Goal: Transaction & Acquisition: Purchase product/service

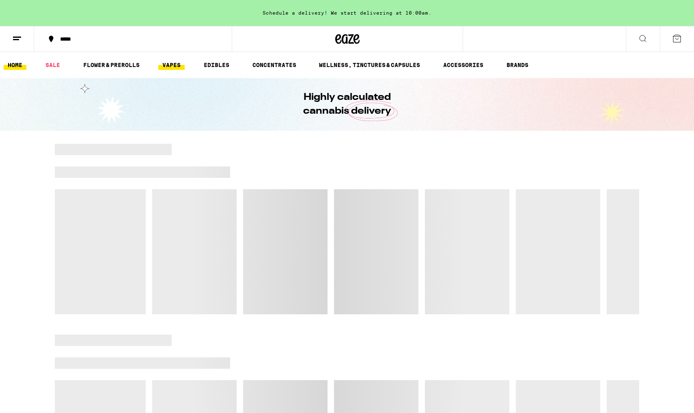
click at [171, 63] on link "VAPES" at bounding box center [171, 65] width 26 height 10
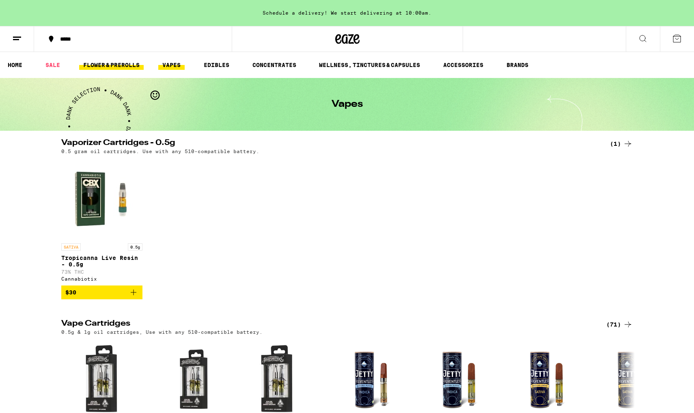
click at [117, 62] on link "FLOWER & PREROLLS" at bounding box center [111, 65] width 65 height 10
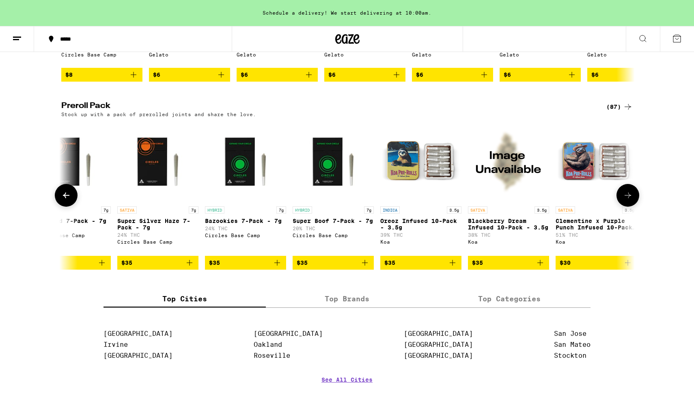
scroll to position [0, 2578]
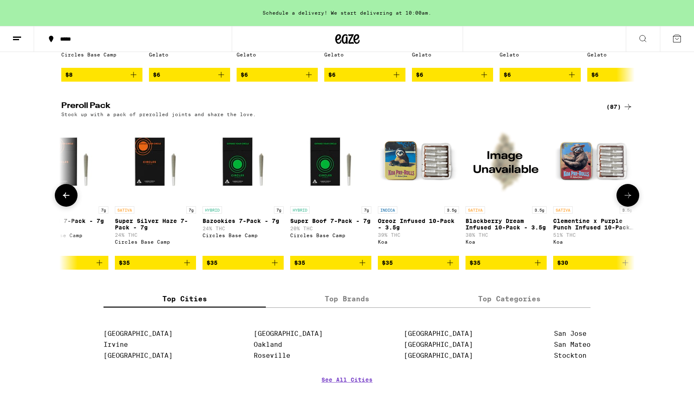
click at [223, 268] on span "$35" at bounding box center [243, 263] width 73 height 10
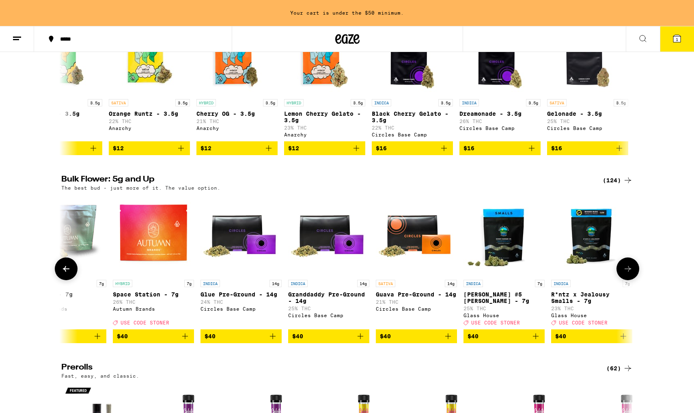
scroll to position [146, 0]
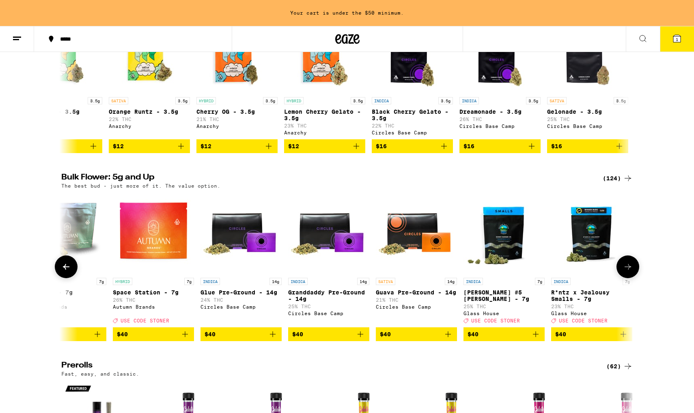
click at [333, 339] on span "$40" at bounding box center [328, 334] width 73 height 10
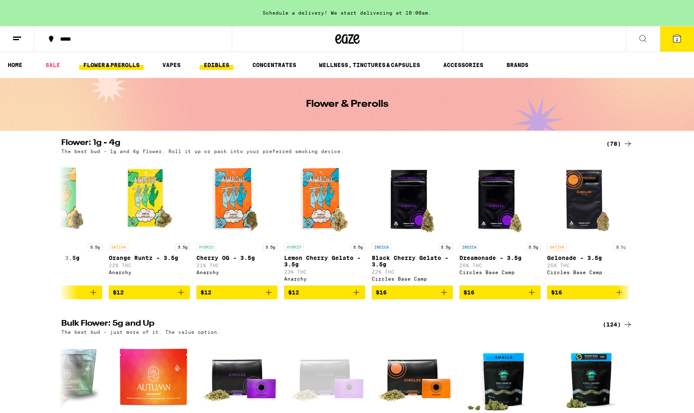
scroll to position [0, 0]
click at [214, 68] on link "EDIBLES" at bounding box center [217, 65] width 34 height 10
click at [167, 67] on link "VAPES" at bounding box center [171, 65] width 26 height 10
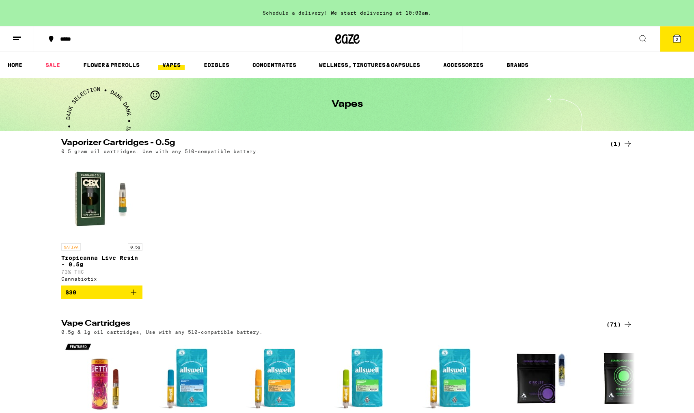
click at [168, 67] on link "VAPES" at bounding box center [171, 65] width 26 height 10
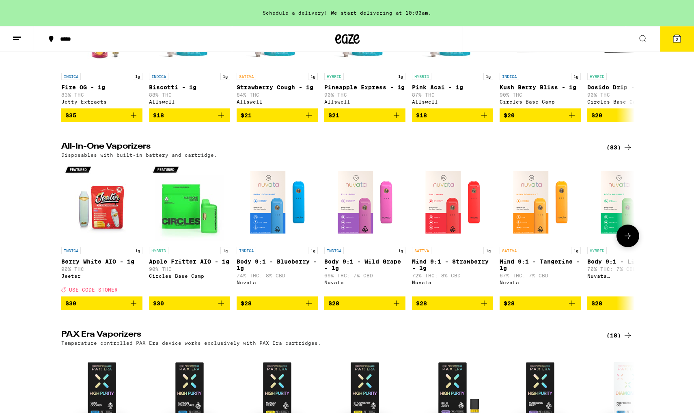
scroll to position [363, 0]
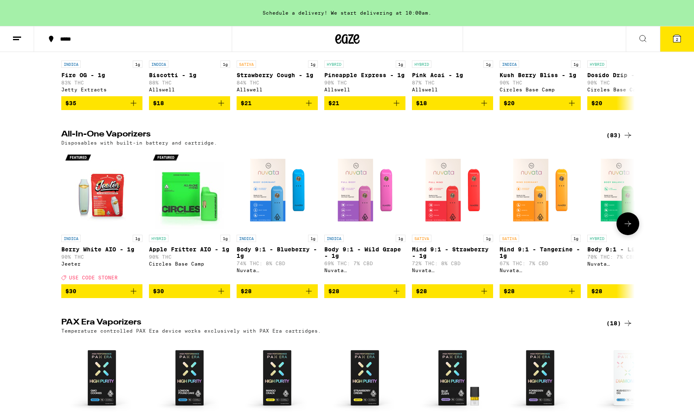
click at [125, 296] on span "$30" at bounding box center [101, 291] width 73 height 10
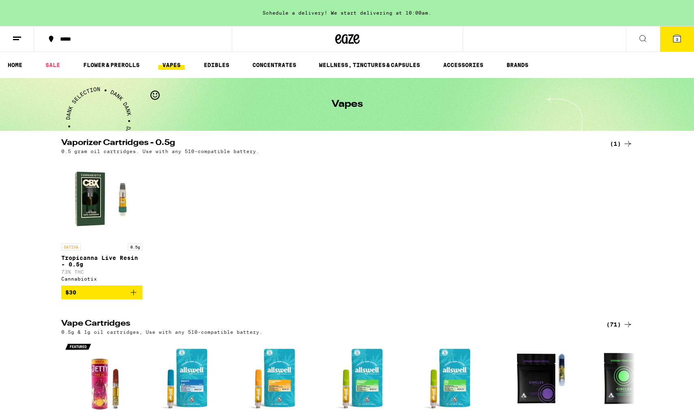
scroll to position [0, 0]
click at [220, 69] on link "EDIBLES" at bounding box center [217, 65] width 34 height 10
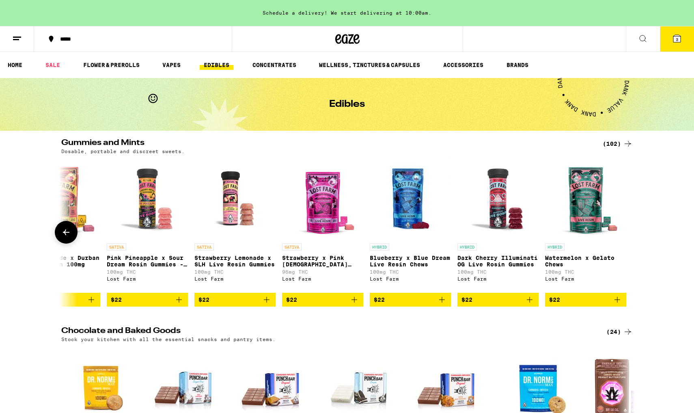
click at [566, 303] on span "$22" at bounding box center [585, 300] width 73 height 10
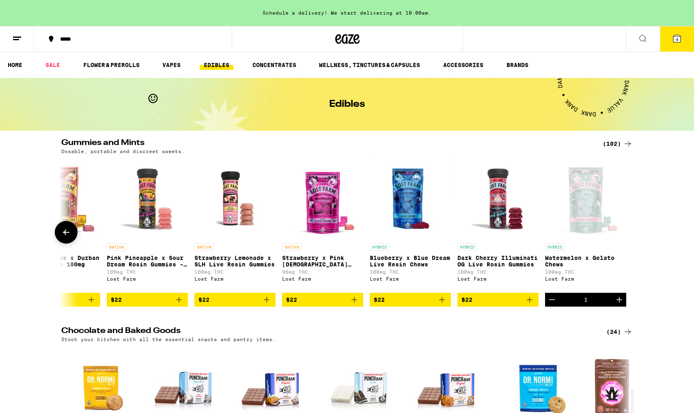
click at [566, 303] on div "1" at bounding box center [585, 300] width 81 height 14
click at [295, 66] on link "CONCENTRATES" at bounding box center [275, 65] width 52 height 10
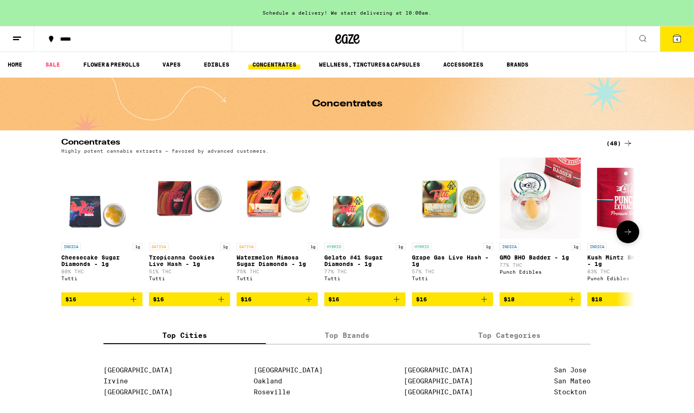
click at [89, 314] on div "Concentrates (48) Highly potent cannabis extracts — favored by advanced custome…" at bounding box center [347, 362] width 694 height 449
click at [89, 304] on span "$16" at bounding box center [101, 299] width 73 height 10
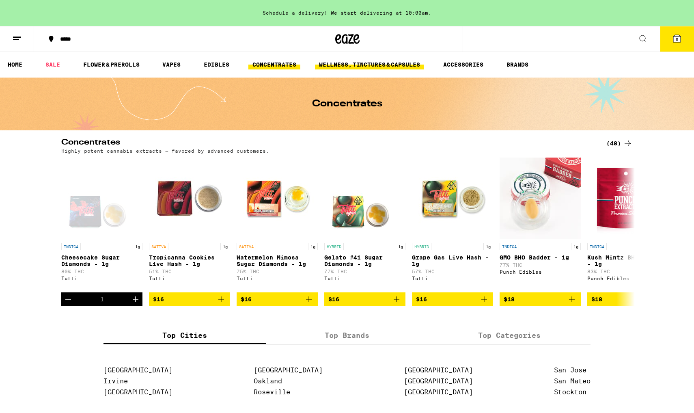
click at [364, 60] on link "WELLNESS, TINCTURES & CAPSULES" at bounding box center [369, 65] width 109 height 10
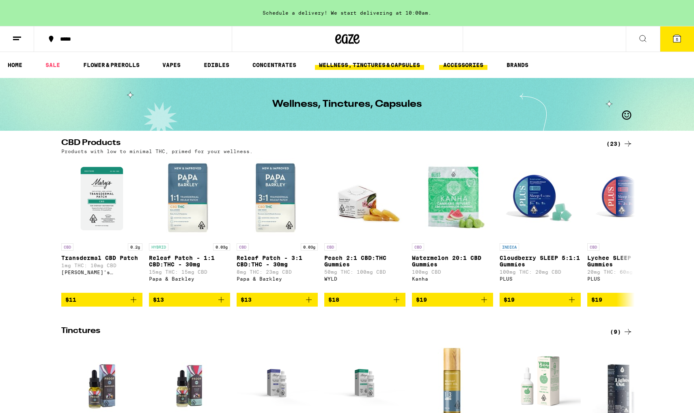
click at [470, 65] on link "ACCESSORIES" at bounding box center [463, 65] width 48 height 10
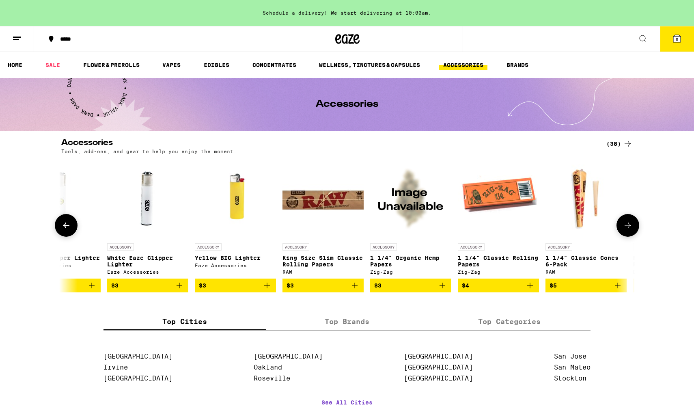
scroll to position [0, 569]
click at [295, 279] on link "ACCESSORY King Size Slim Classic Rolling Papers RAW" at bounding box center [322, 218] width 81 height 121
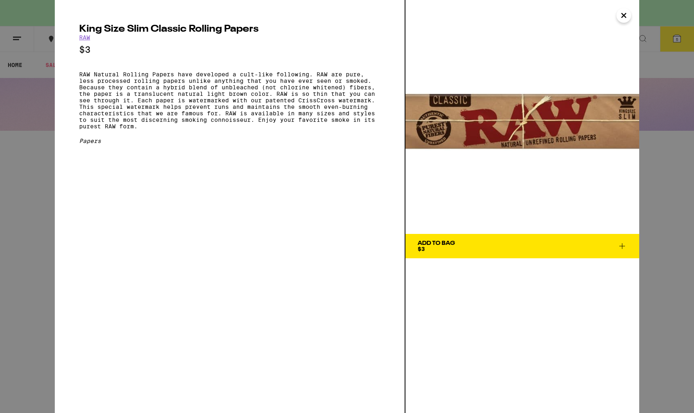
click at [474, 248] on span "Add To Bag $3" at bounding box center [523, 245] width 210 height 11
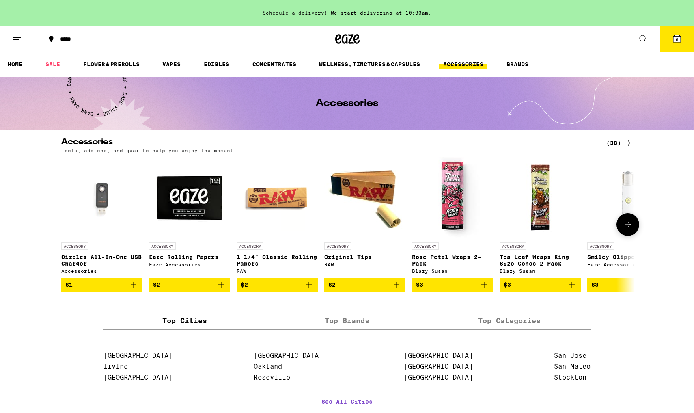
click at [341, 288] on span "$2" at bounding box center [364, 285] width 73 height 10
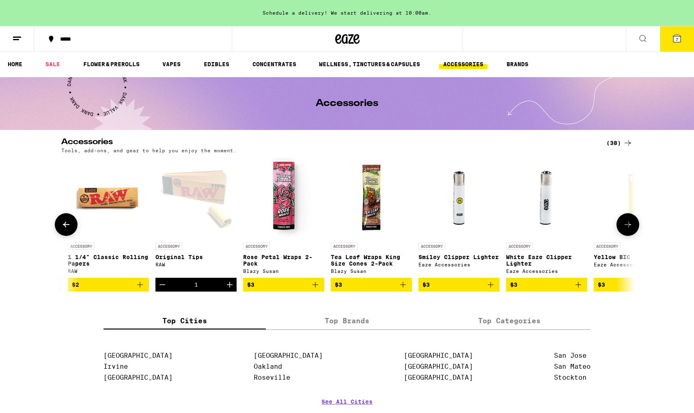
scroll to position [0, 175]
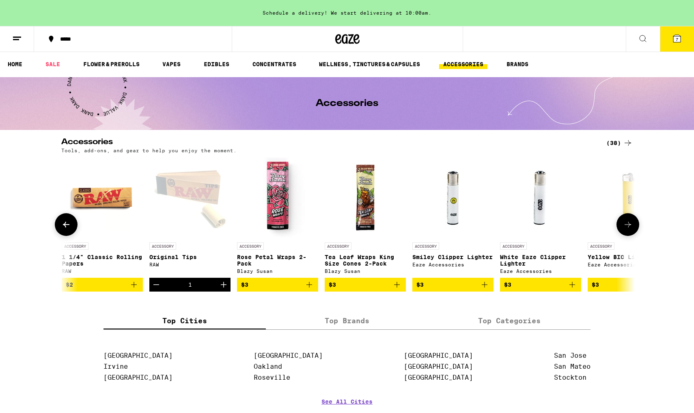
click at [284, 290] on span "$3" at bounding box center [277, 285] width 73 height 10
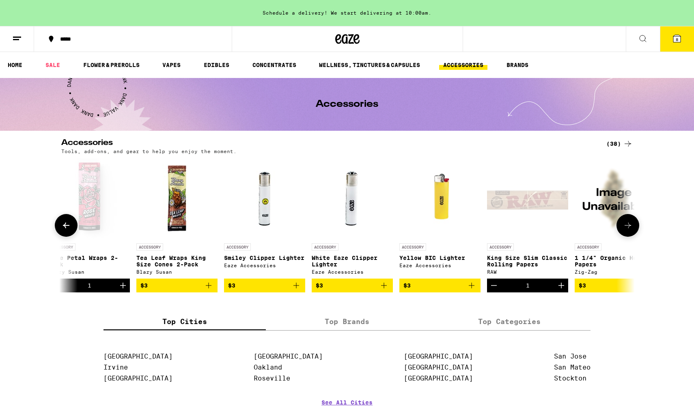
scroll to position [0, 387]
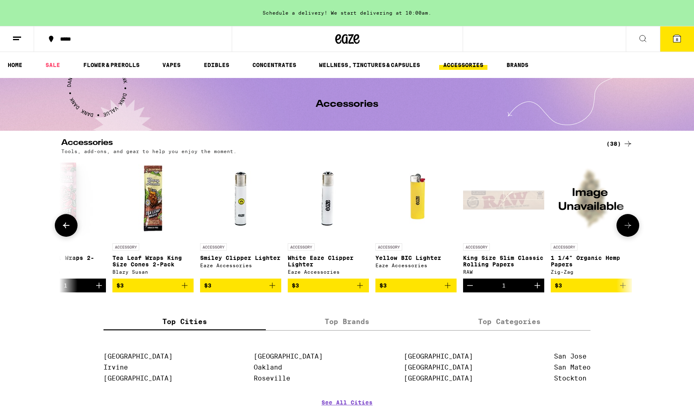
click at [258, 287] on span "$3" at bounding box center [240, 286] width 73 height 10
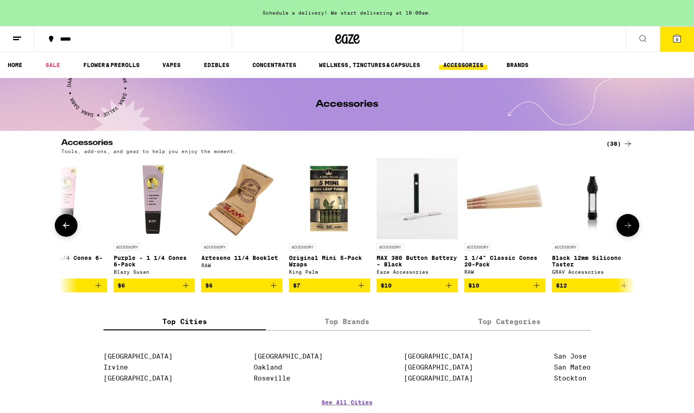
scroll to position [0, 0]
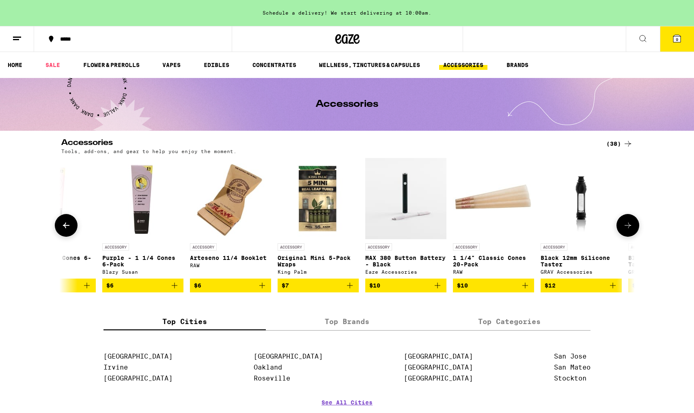
click at [241, 289] on span "$6" at bounding box center [230, 286] width 73 height 10
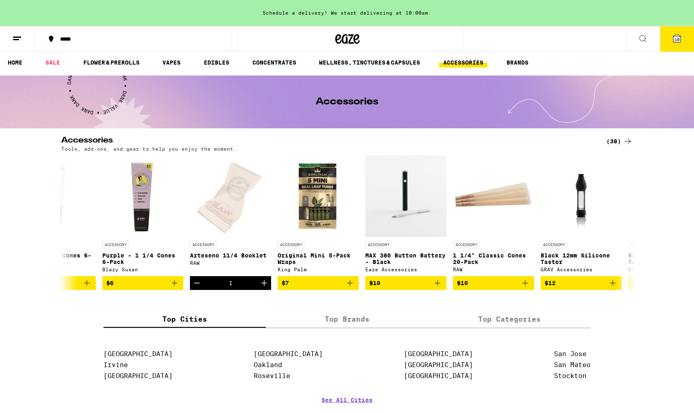
click at [250, 319] on label "Top Cities" at bounding box center [185, 318] width 162 height 17
click at [0, 0] on input "Top Cities" at bounding box center [0, 0] width 0 height 0
click at [237, 237] on div "Open page for Arteseno 11/4 Booklet from RAW" at bounding box center [230, 196] width 73 height 81
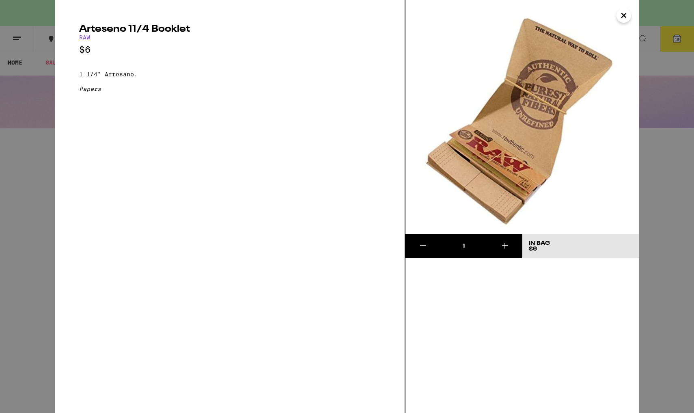
click at [625, 16] on icon "Close" at bounding box center [624, 15] width 4 height 4
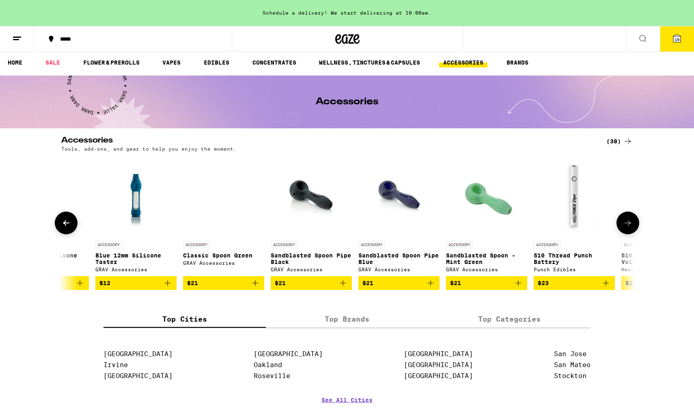
scroll to position [0, 1721]
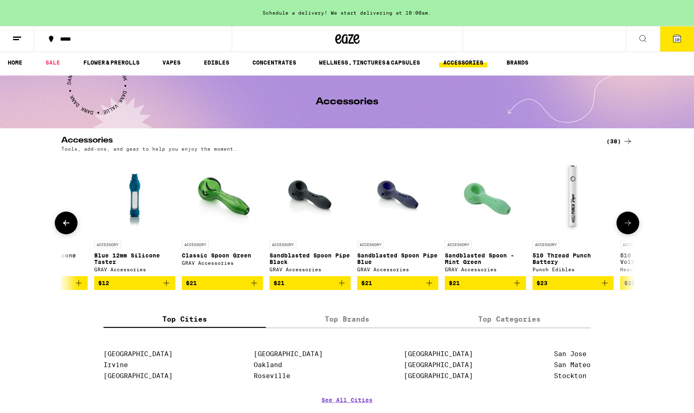
click at [227, 288] on span "$21" at bounding box center [222, 283] width 73 height 10
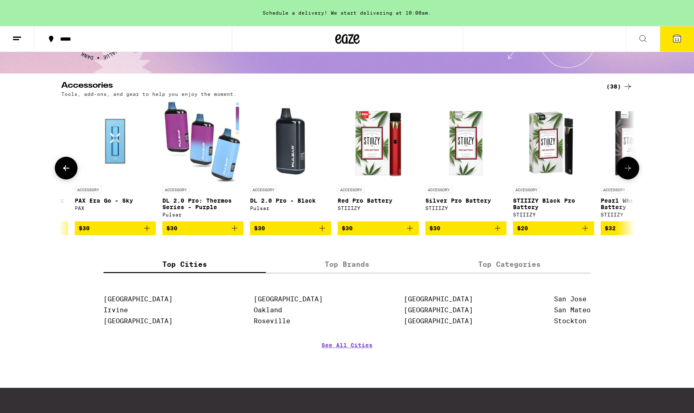
scroll to position [0, 2523]
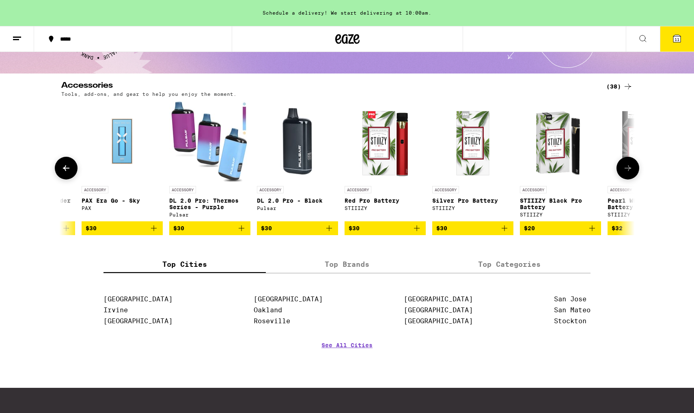
click at [214, 231] on span "$30" at bounding box center [209, 228] width 73 height 10
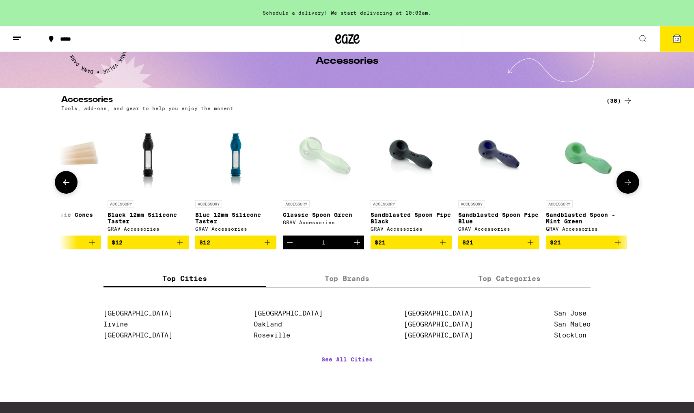
scroll to position [37, 0]
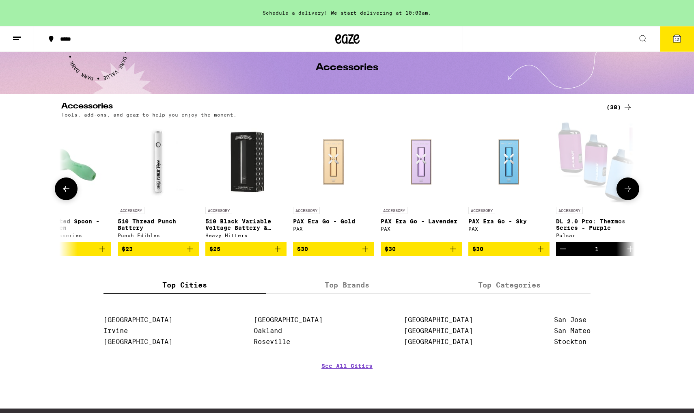
click at [174, 251] on span "$23" at bounding box center [158, 249] width 73 height 10
click at [562, 252] on icon "Decrement" at bounding box center [563, 249] width 10 height 10
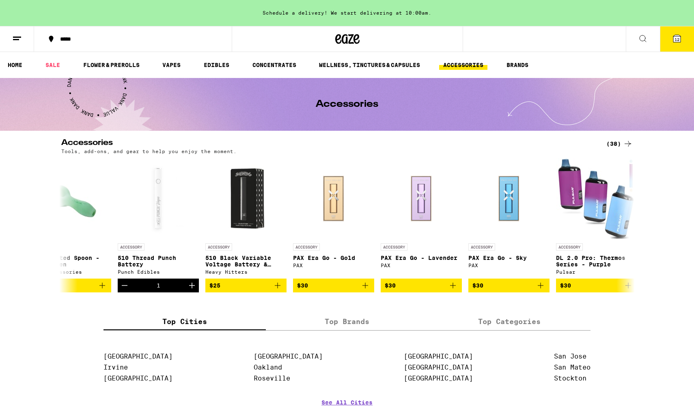
click at [667, 41] on button "12" at bounding box center [677, 38] width 34 height 25
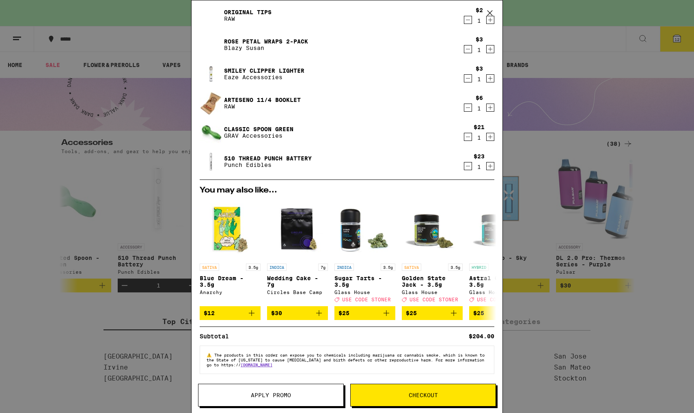
click at [626, 186] on div "Your Cart Schedule a delivery! We start delivering at 10:00am. Bazookies 7-Pack…" at bounding box center [347, 206] width 694 height 413
